Goal: Transaction & Acquisition: Purchase product/service

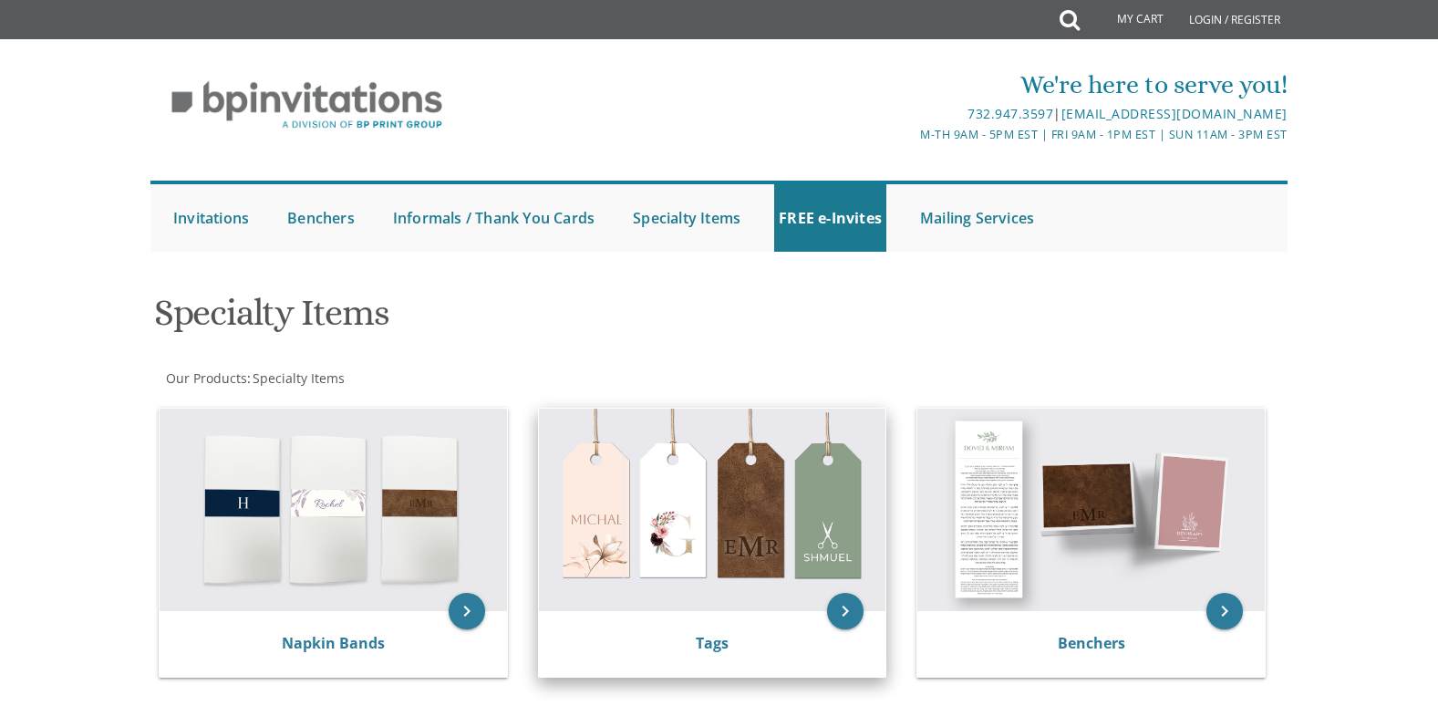
click at [717, 665] on div "Tags" at bounding box center [712, 644] width 347 height 66
click at [712, 642] on link "Tags" at bounding box center [712, 643] width 33 height 20
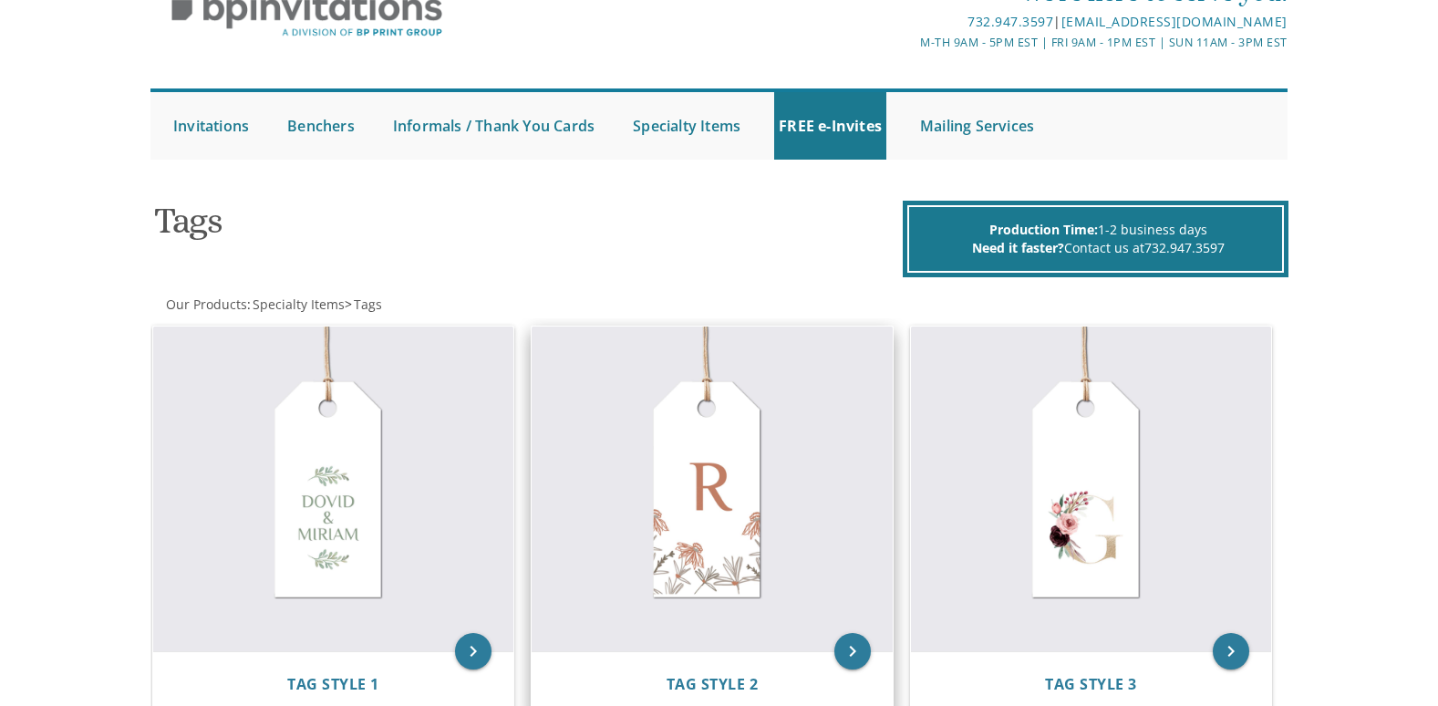
scroll to position [273, 0]
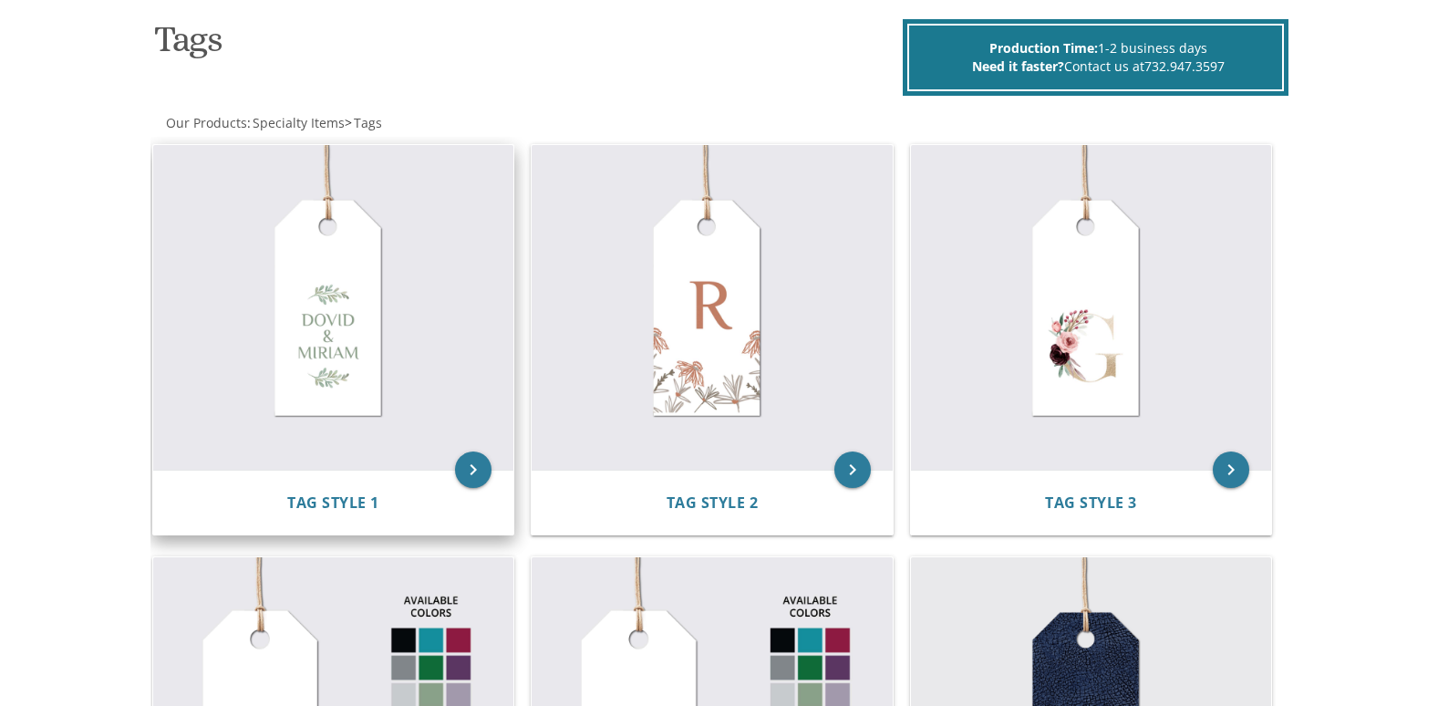
click at [371, 489] on div "Tag Style 1" at bounding box center [333, 503] width 361 height 66
click at [342, 509] on span "Tag Style 1" at bounding box center [333, 502] width 92 height 20
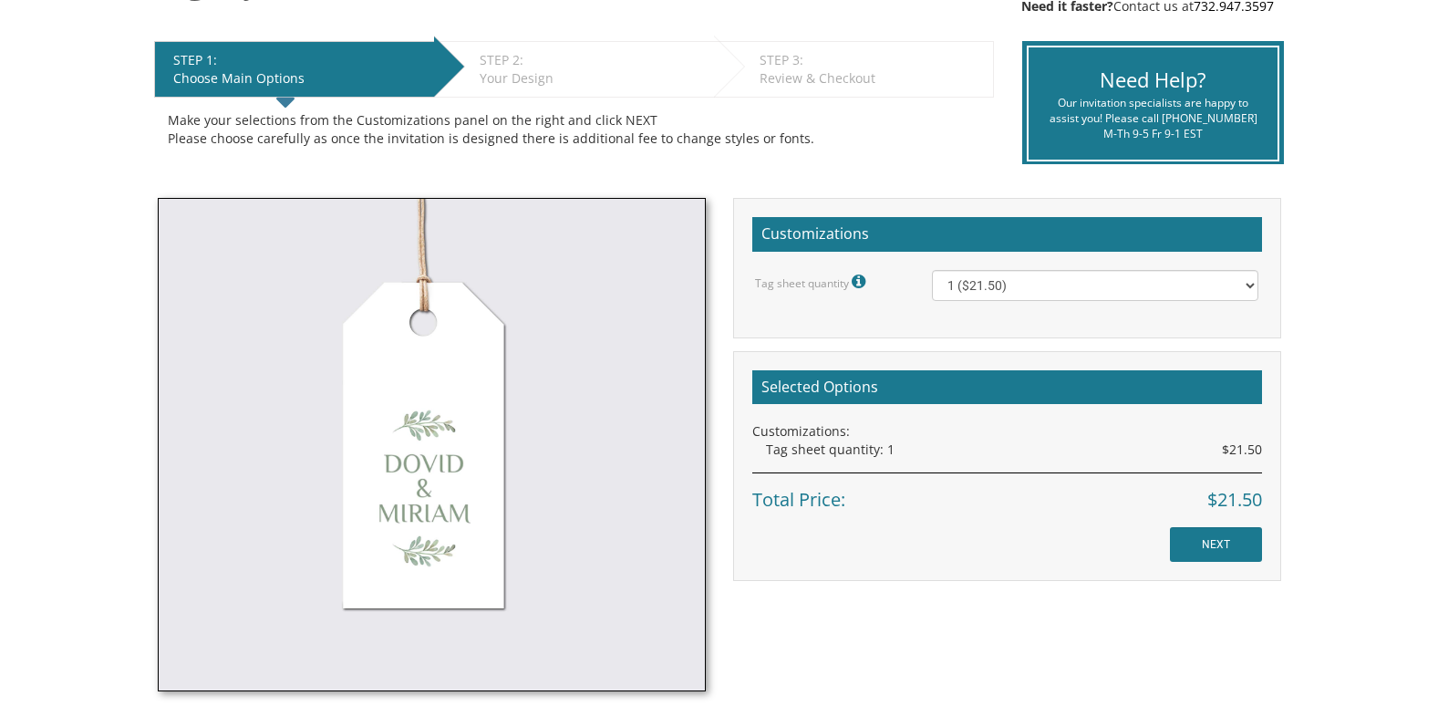
scroll to position [365, 0]
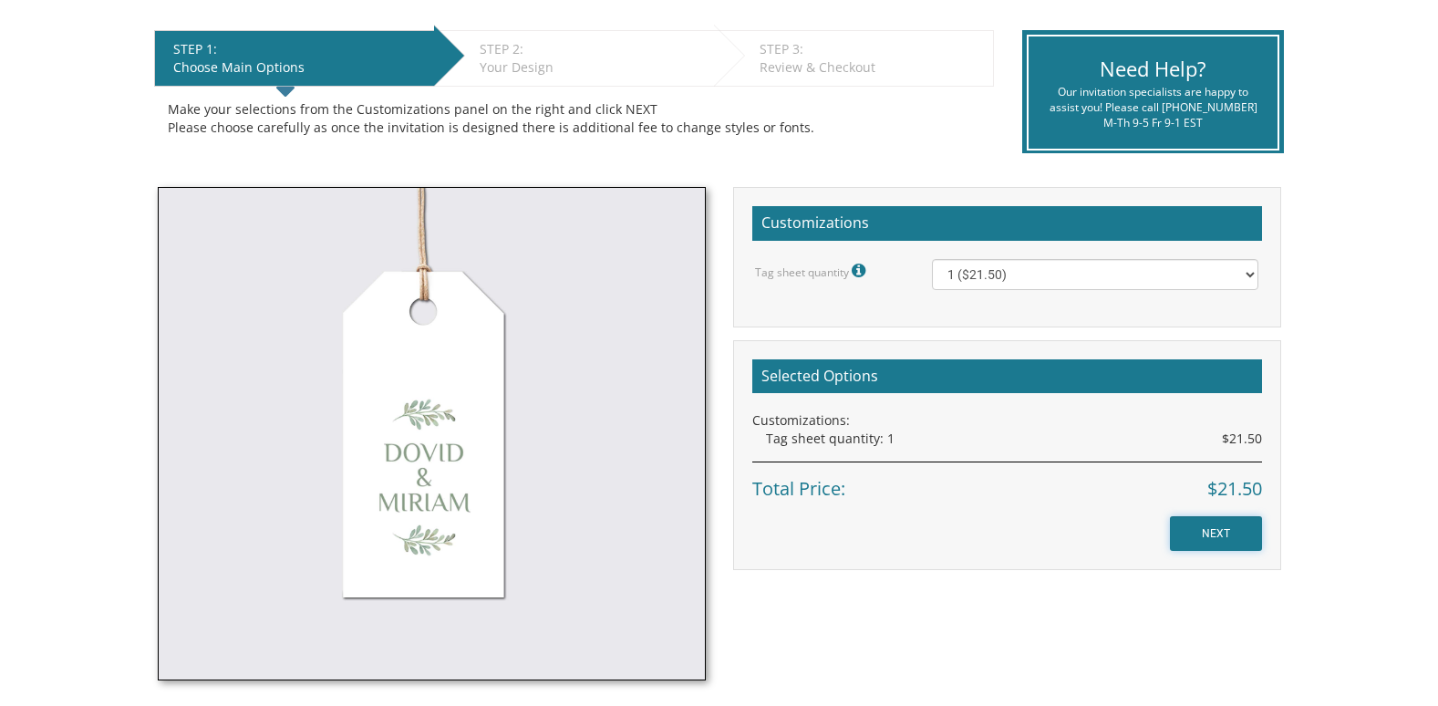
click at [1219, 529] on input "NEXT" at bounding box center [1216, 533] width 92 height 35
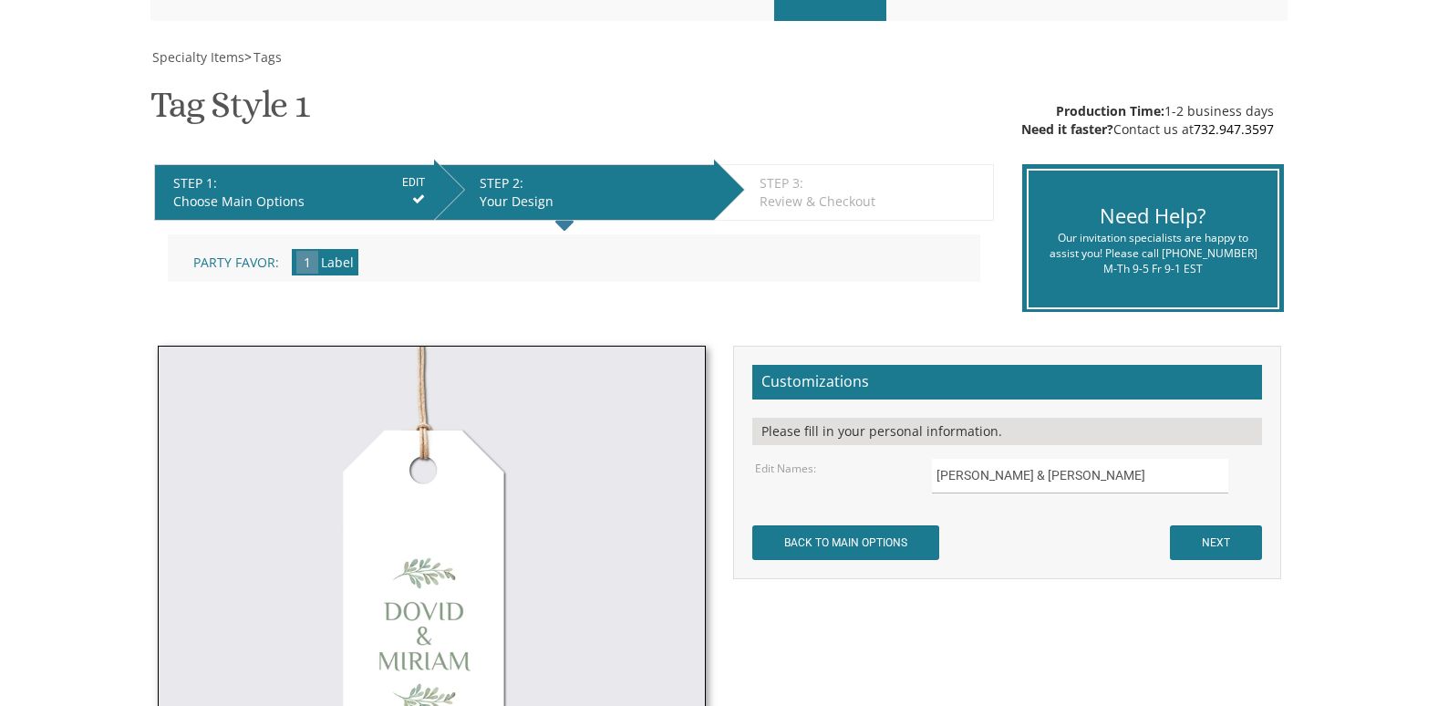
scroll to position [273, 0]
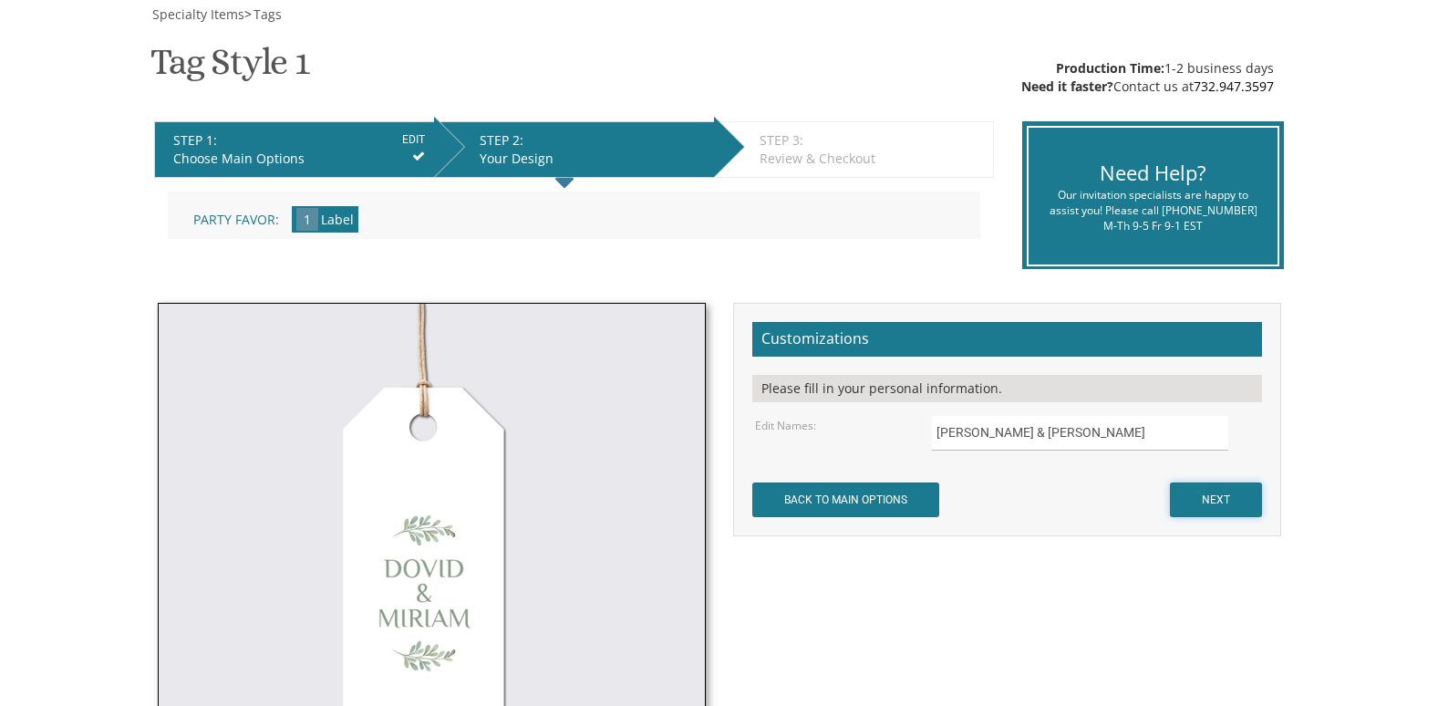
click at [1210, 495] on input "NEXT" at bounding box center [1216, 499] width 92 height 35
